Goal: Transaction & Acquisition: Purchase product/service

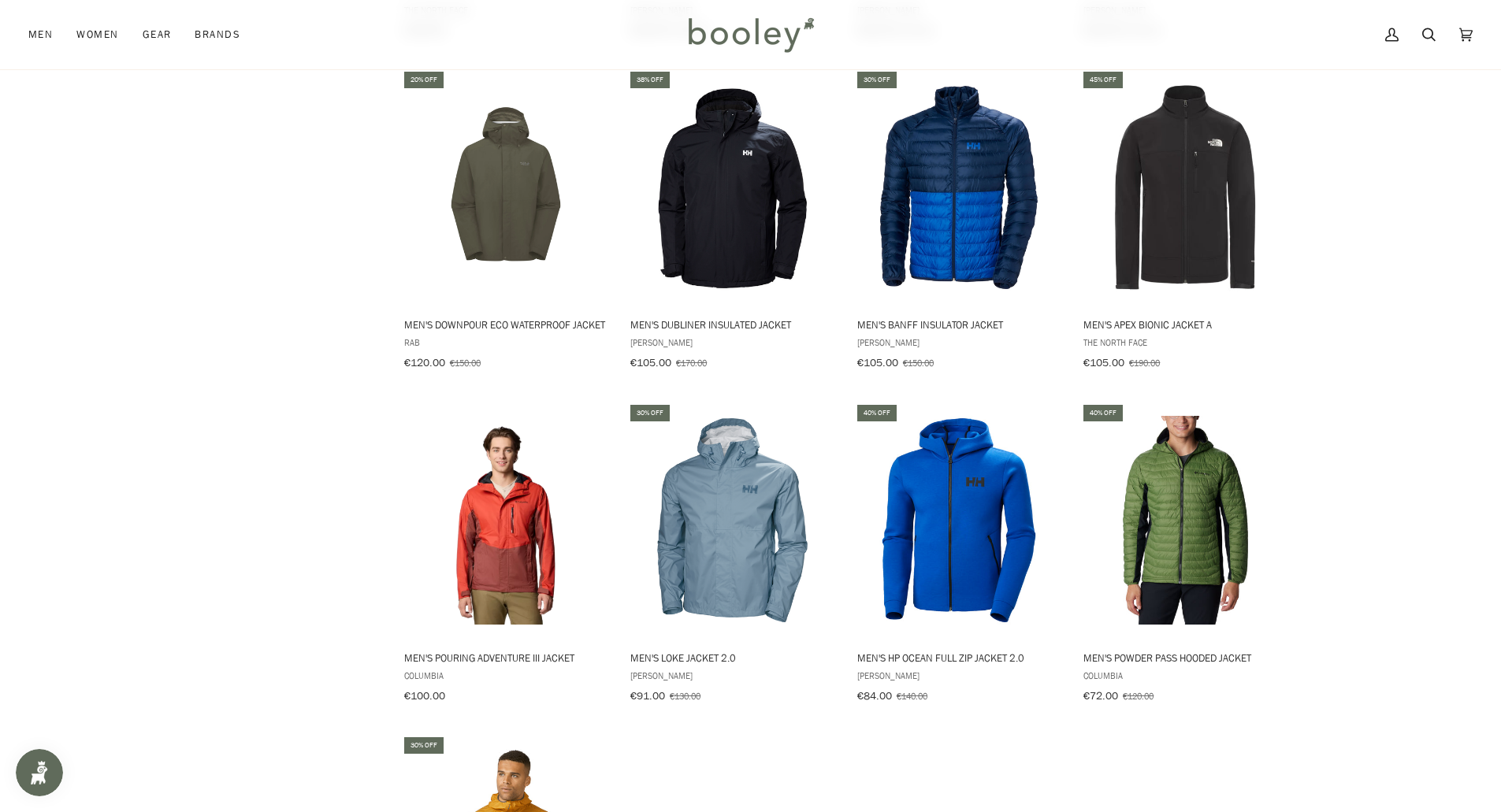
scroll to position [3948, 0]
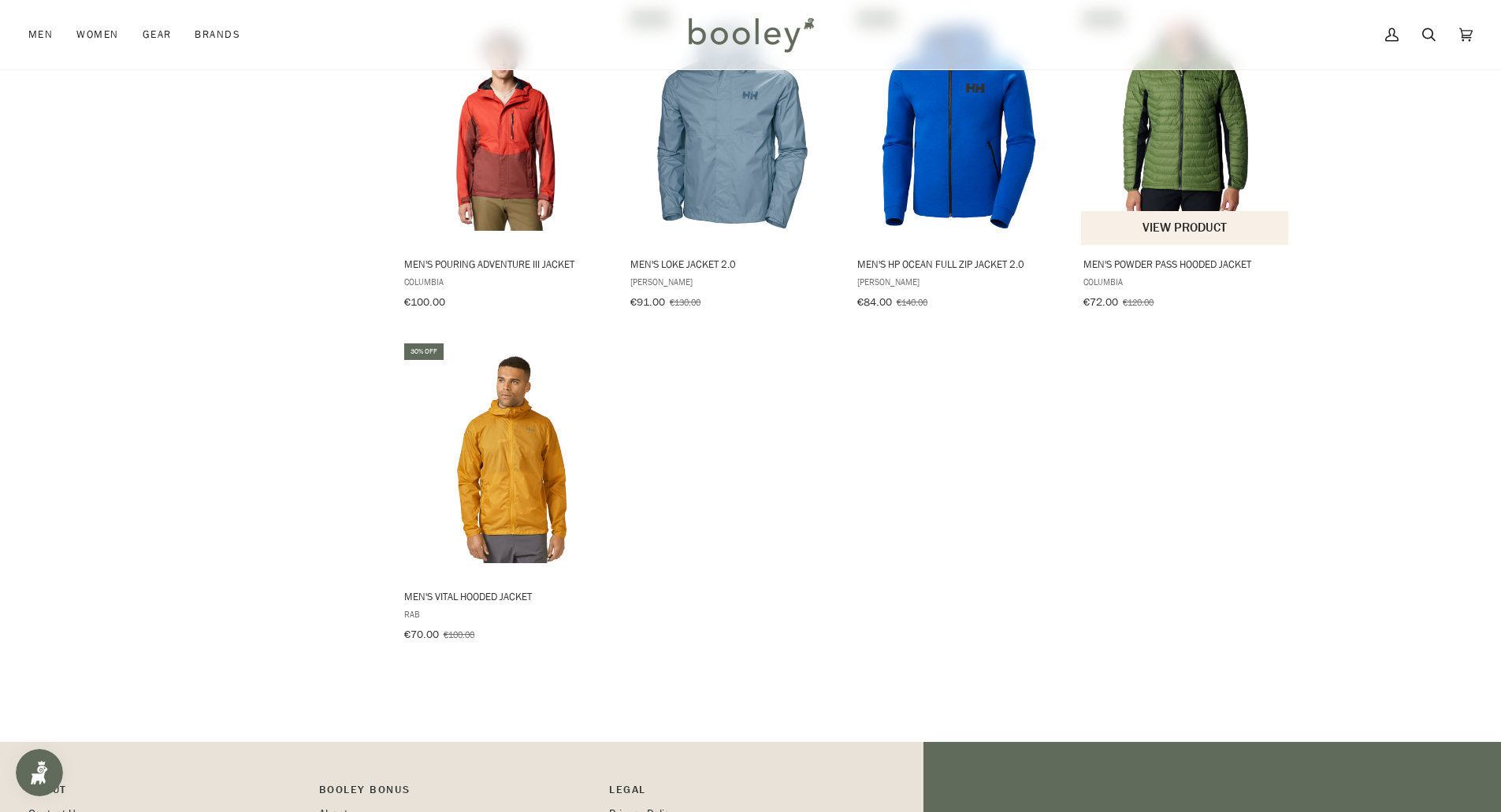
click at [1175, 129] on img "Men's Powder Pass Hooded Jacket" at bounding box center [1185, 127] width 209 height 209
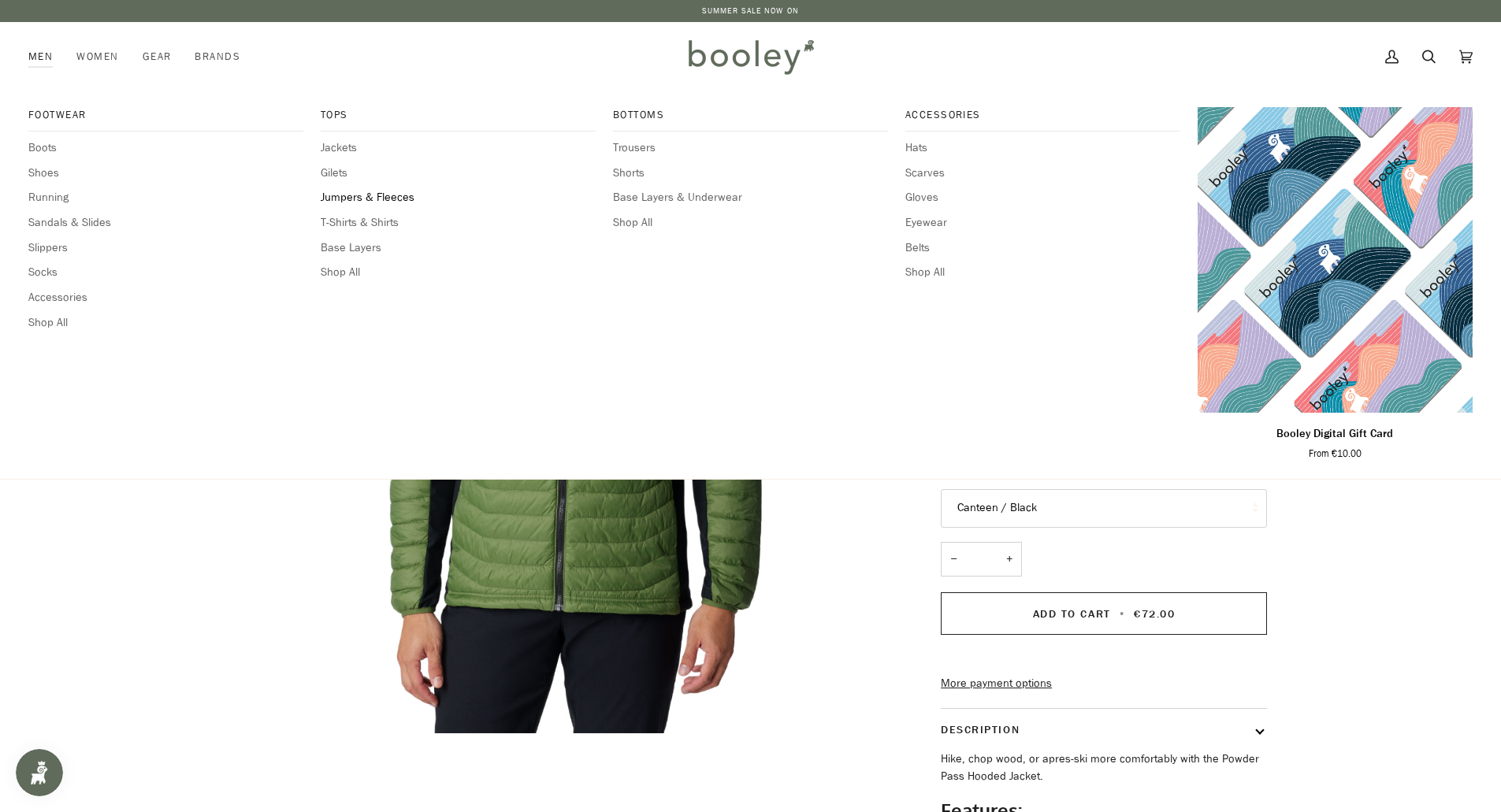
click at [349, 195] on span "Jumpers & Fleeces" at bounding box center [458, 198] width 275 height 17
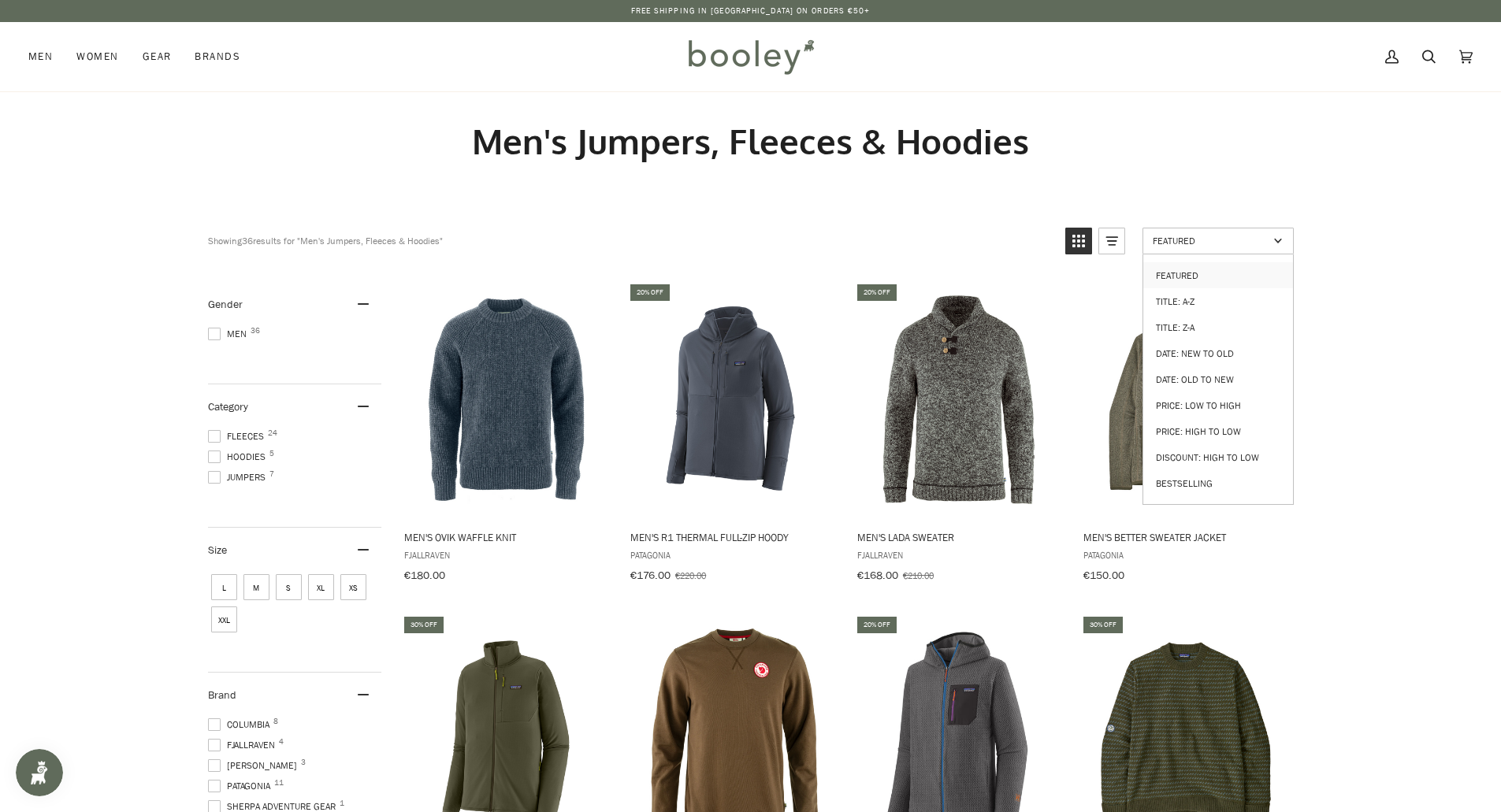
click at [1253, 237] on span "Featured" at bounding box center [1210, 241] width 116 height 13
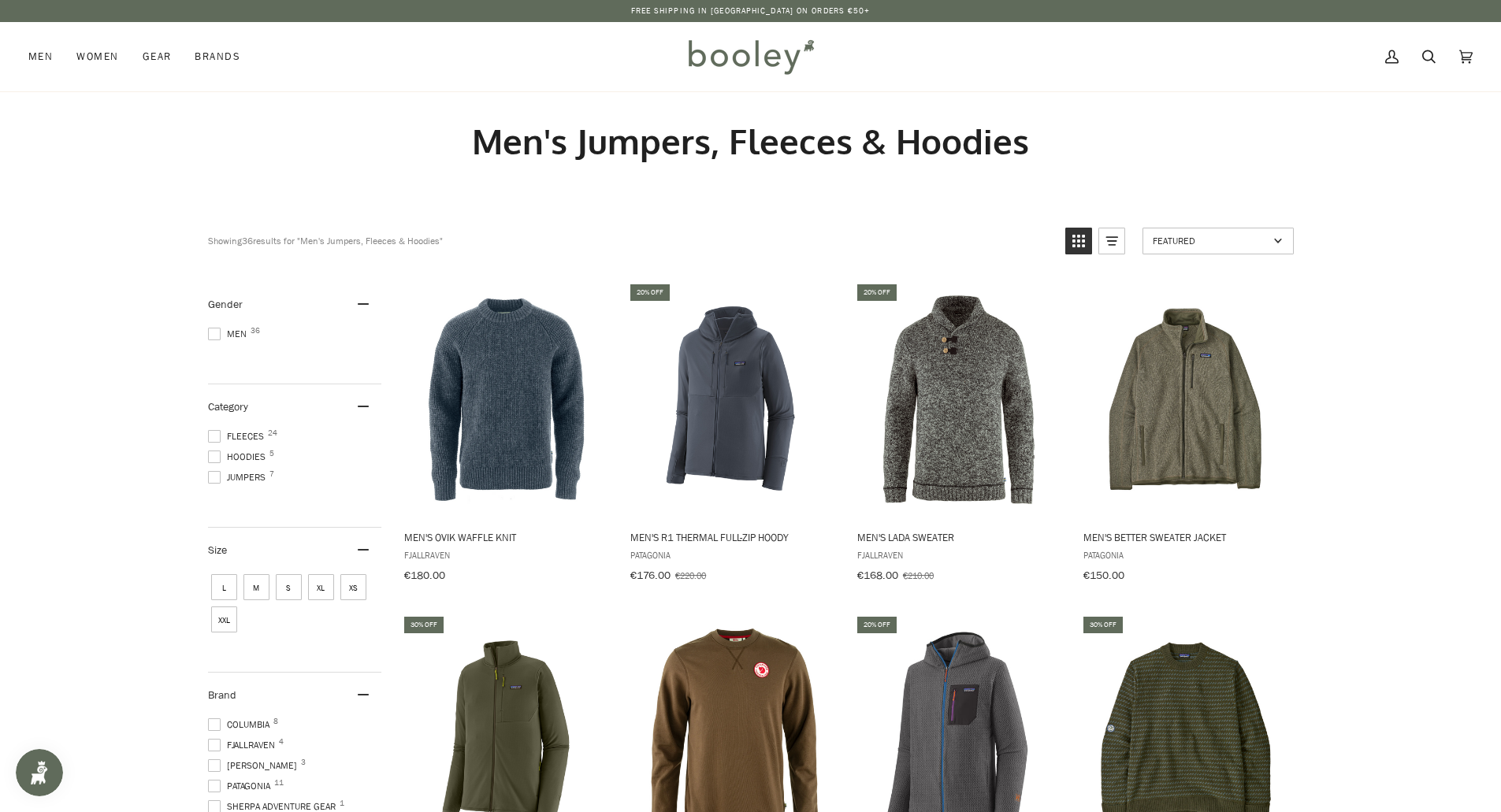
click at [1279, 239] on link "Featured" at bounding box center [1218, 241] width 151 height 27
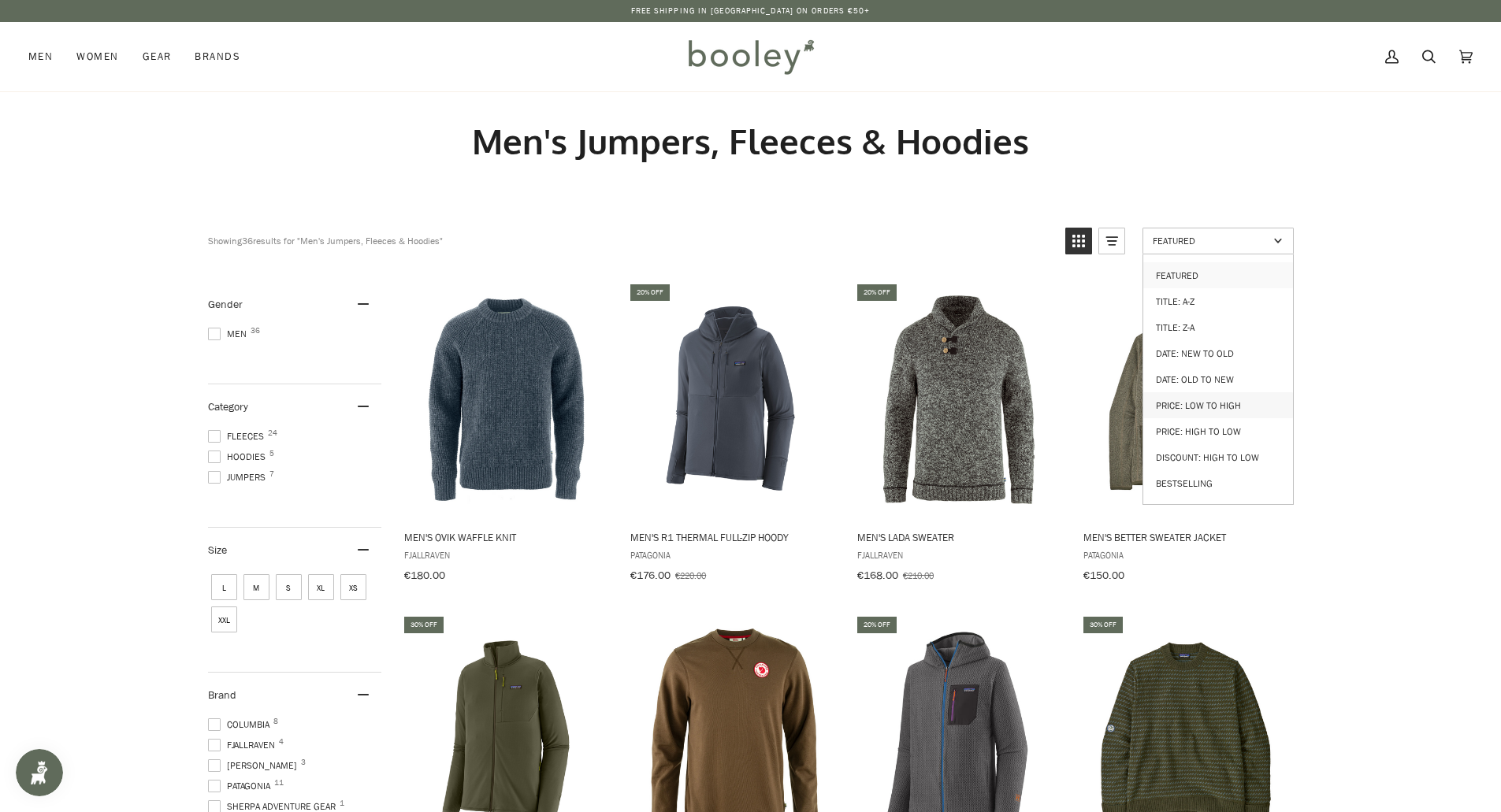
click at [1221, 395] on link "Price: Low to High" at bounding box center [1218, 405] width 150 height 26
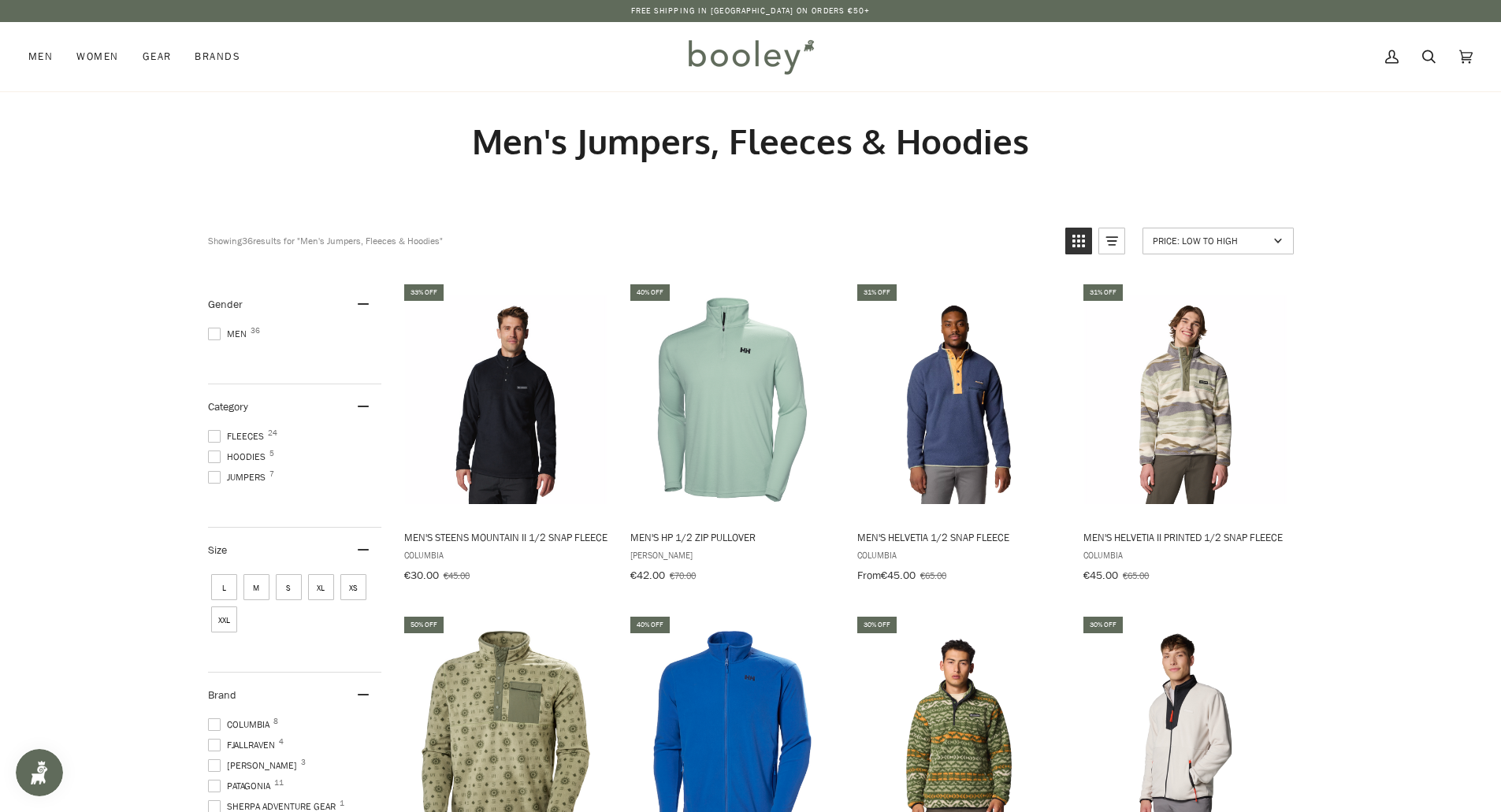
click at [287, 590] on span "S" at bounding box center [288, 587] width 26 height 26
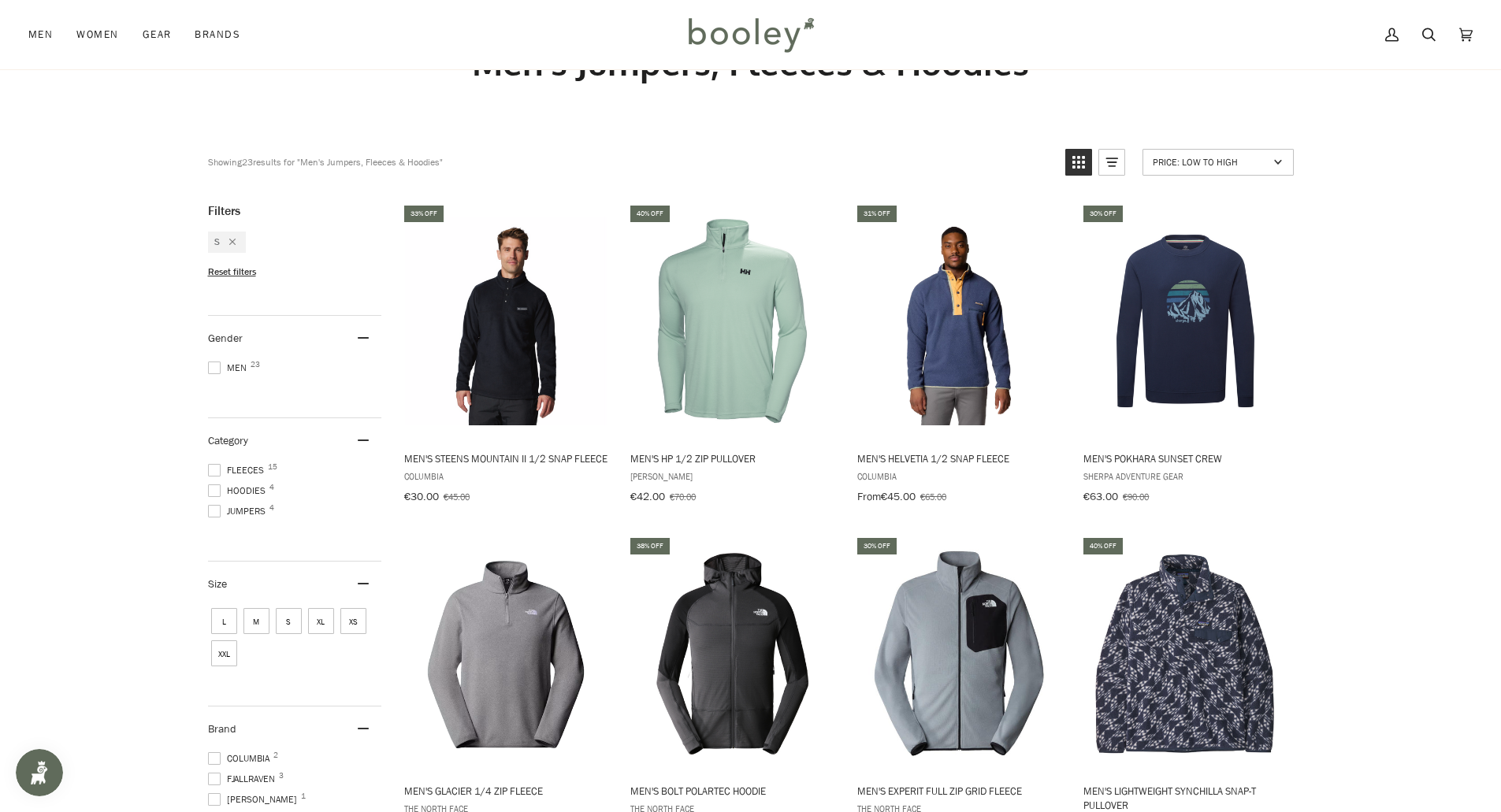
scroll to position [157, 0]
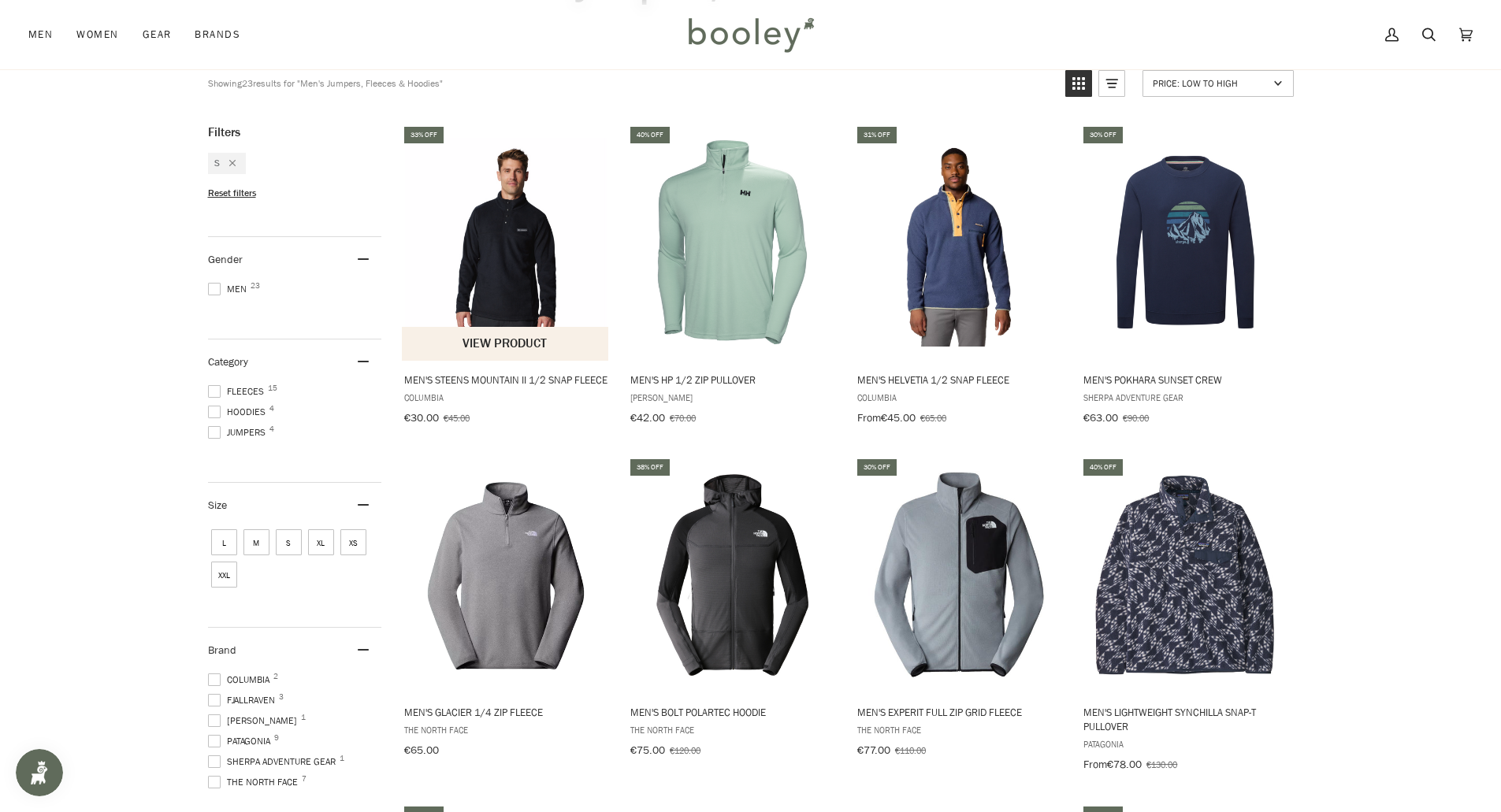
click at [492, 262] on img "Men's Steens Mountain II 1/2 Snap Fleece" at bounding box center [507, 242] width 209 height 209
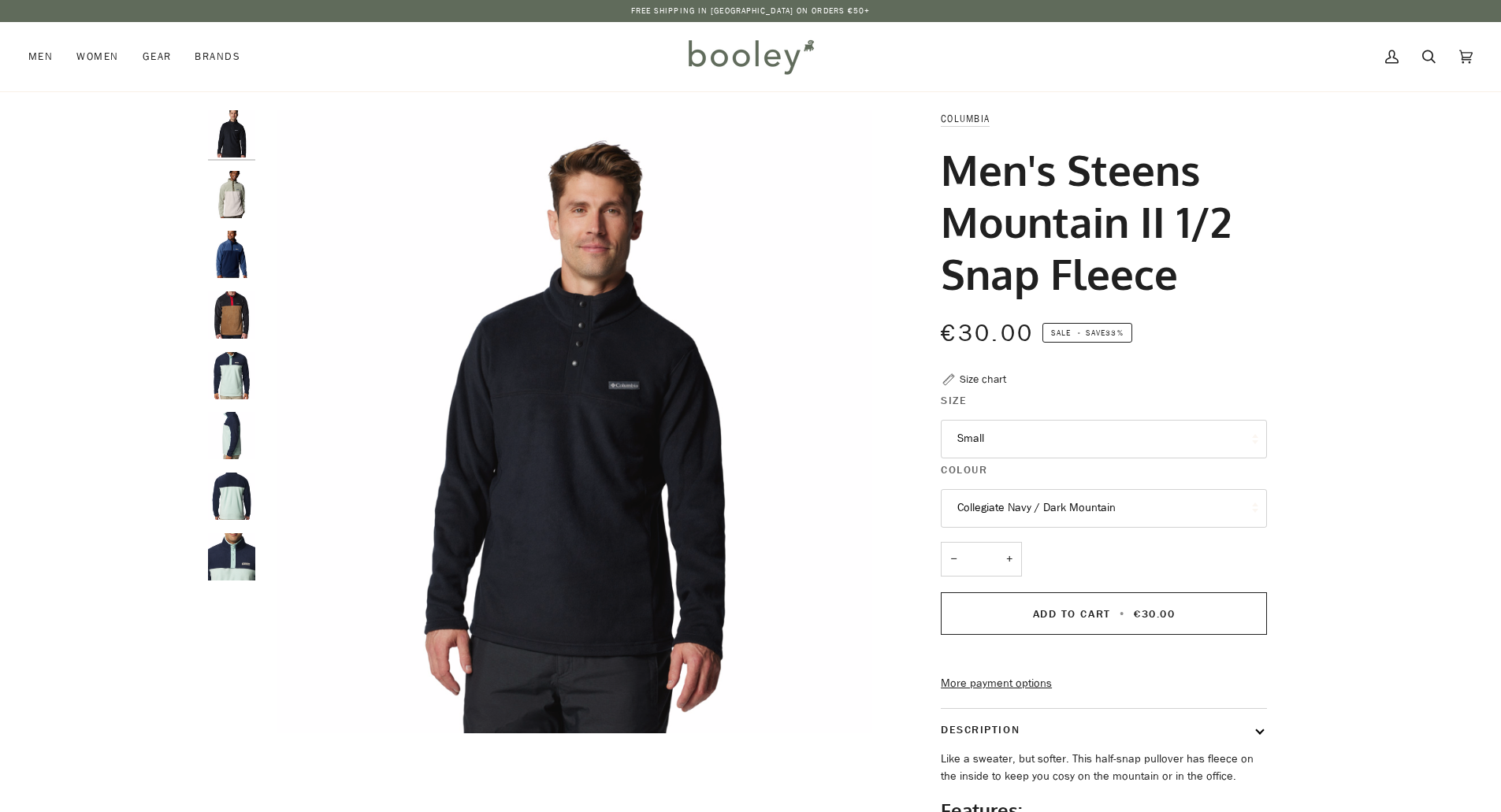
click at [986, 503] on button "Collegiate Navy / Dark Mountain" at bounding box center [1104, 508] width 326 height 39
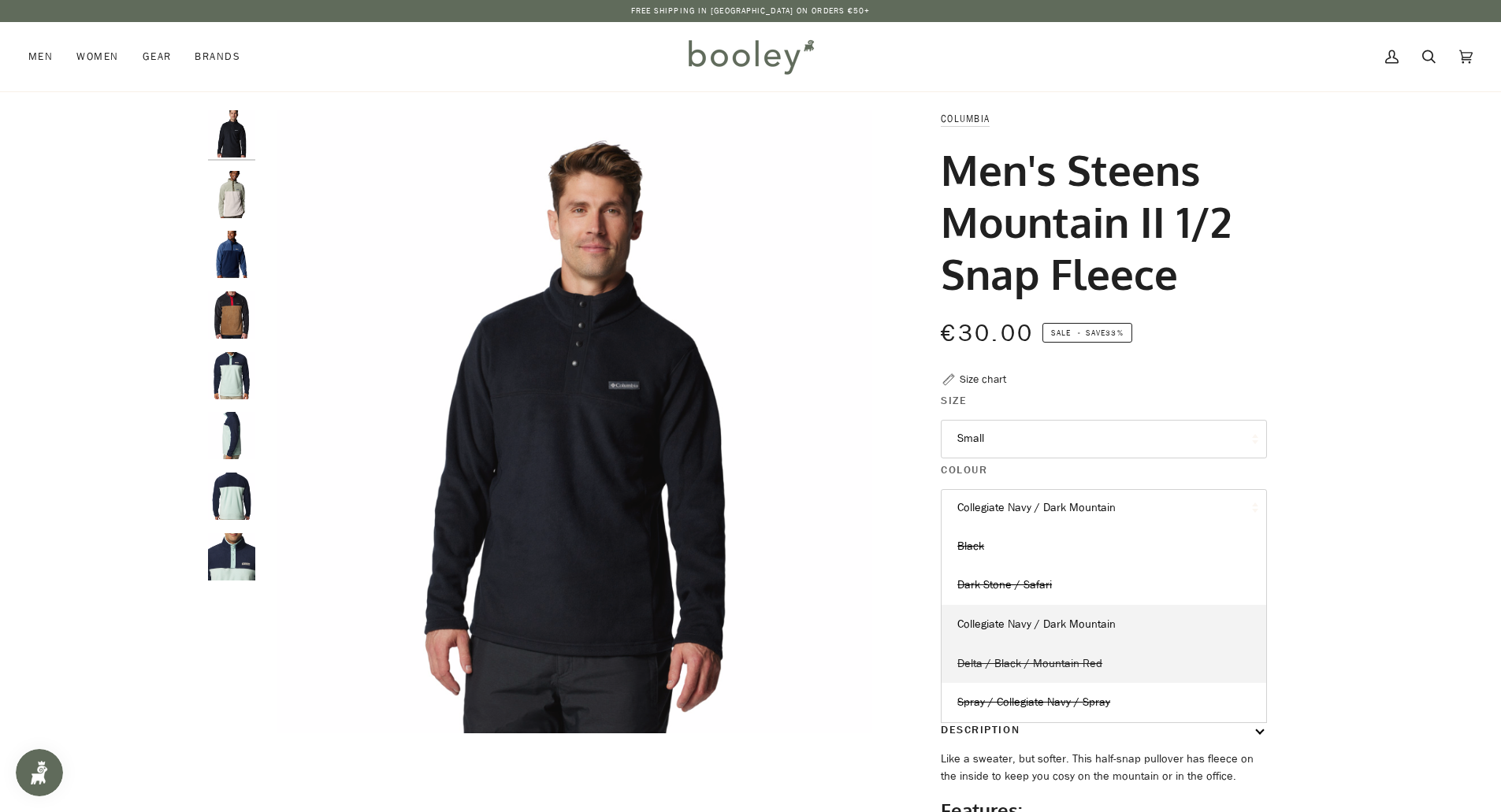
click at [1013, 670] on span "Delta / Black / Mountain Red" at bounding box center [1029, 663] width 145 height 15
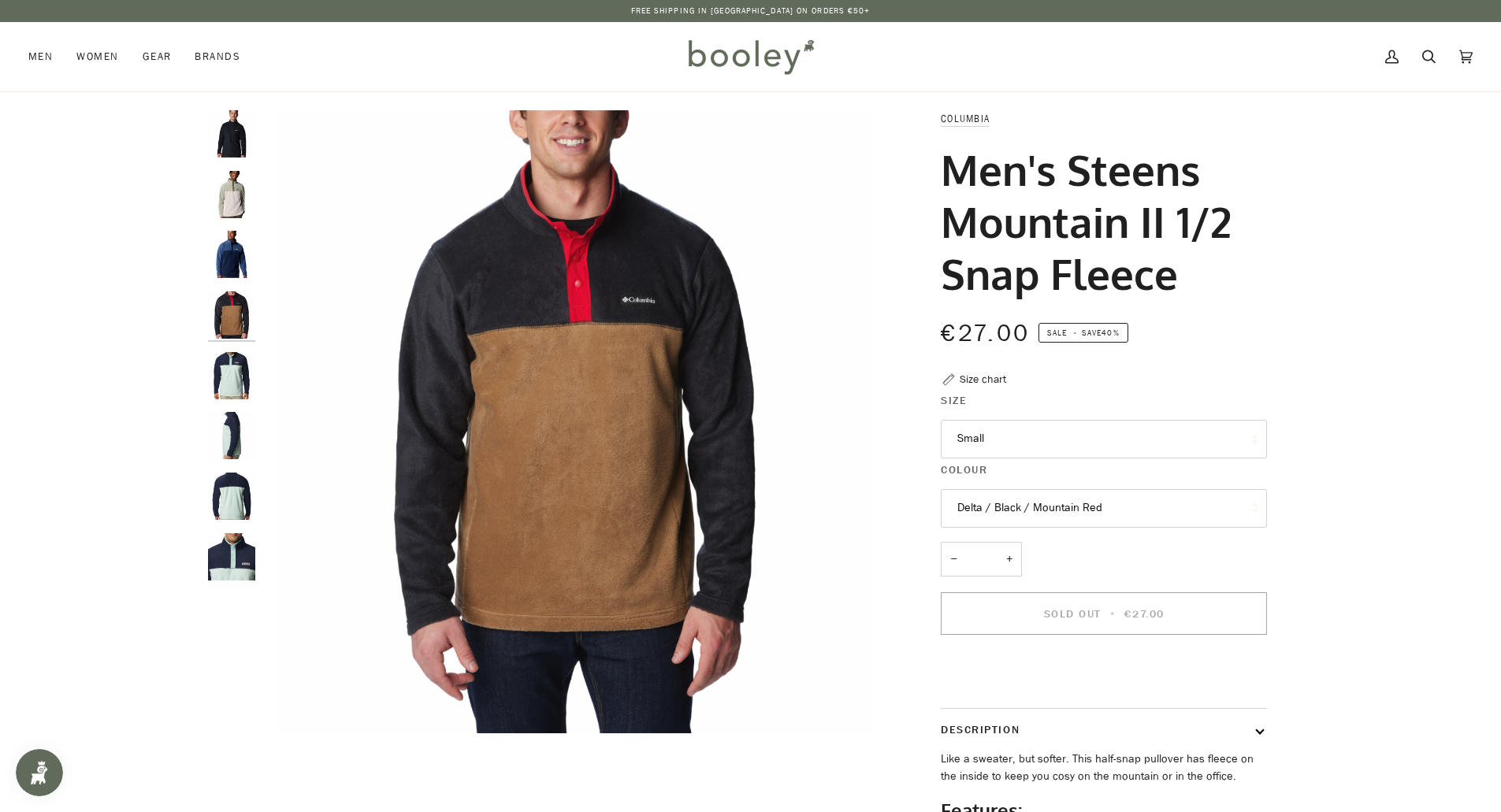
click at [1002, 507] on button "Delta / Black / Mountain Red" at bounding box center [1104, 508] width 326 height 39
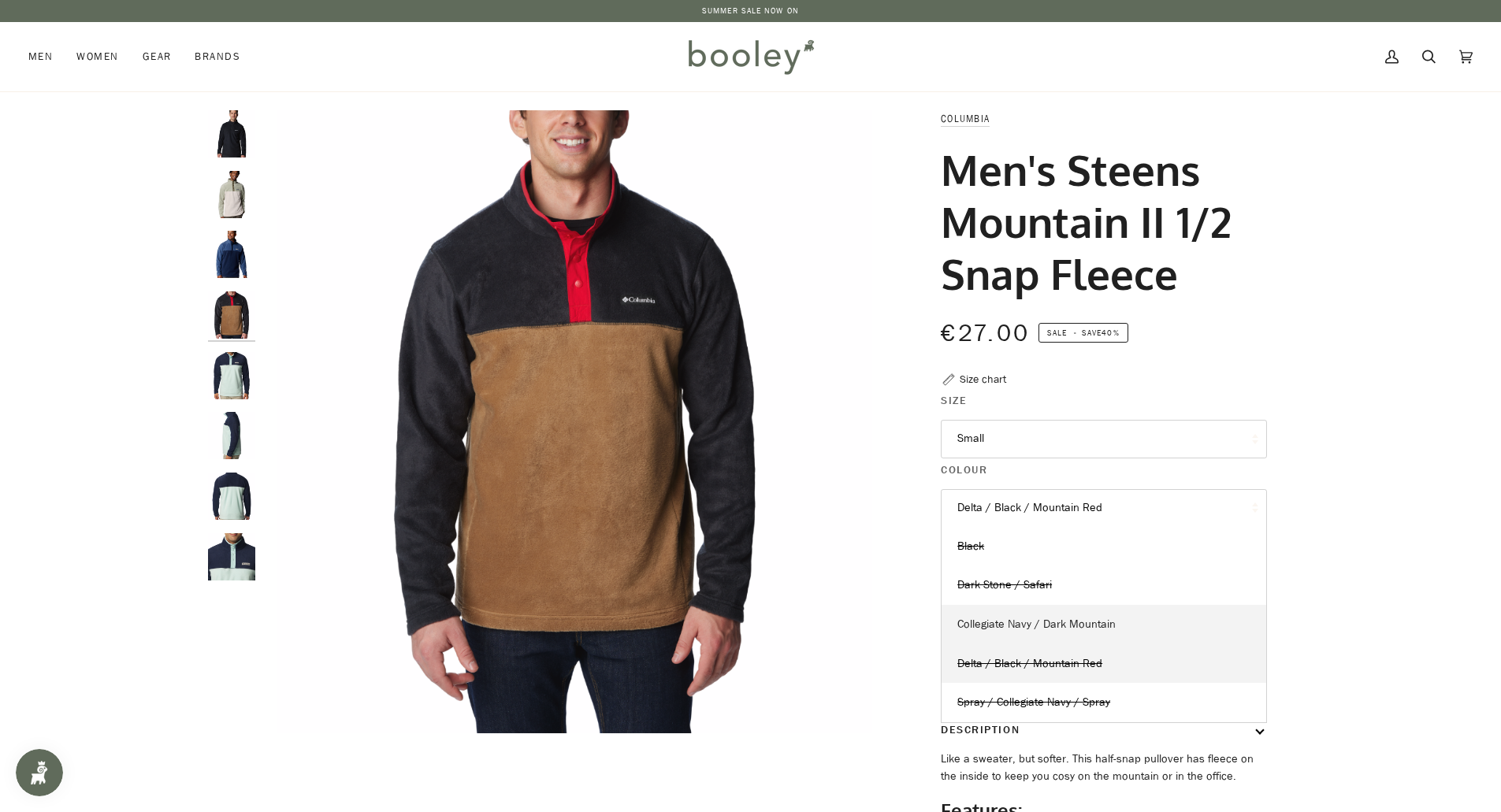
click at [1005, 632] on link "Collegiate Navy / Dark Mountain" at bounding box center [1104, 624] width 325 height 40
